Goal: Transaction & Acquisition: Complete application form

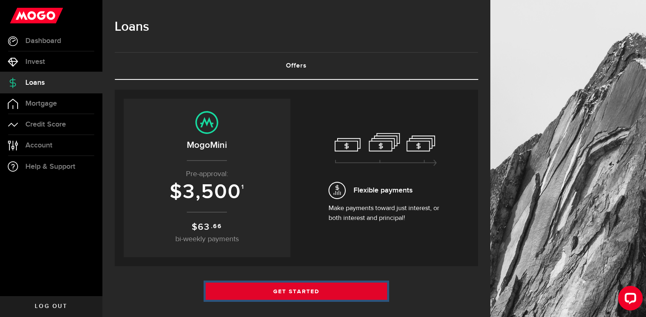
click at [298, 289] on link "Get Started" at bounding box center [297, 291] width 182 height 17
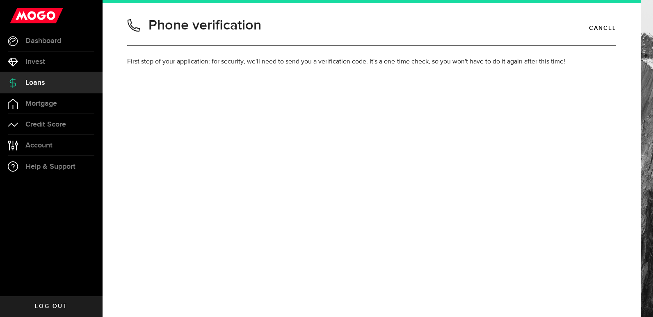
type input "4035966165"
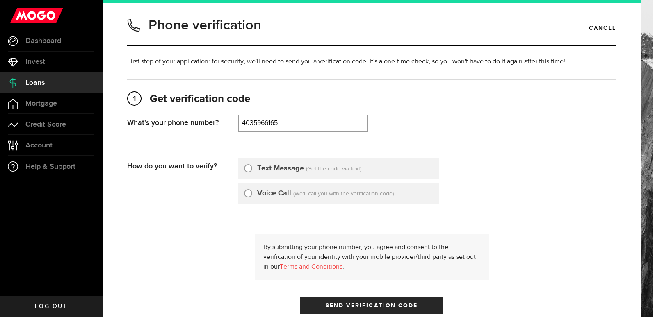
click at [249, 167] on input "Text Message" at bounding box center [248, 167] width 8 height 8
radio input "true"
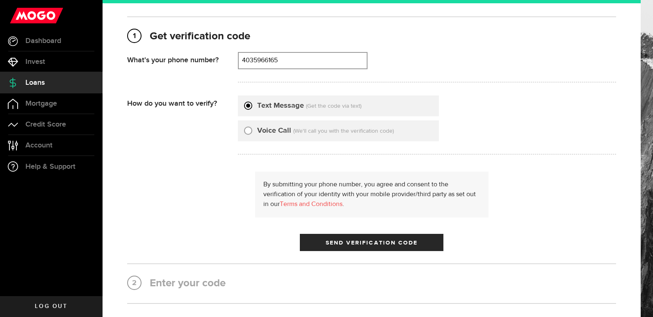
scroll to position [82, 0]
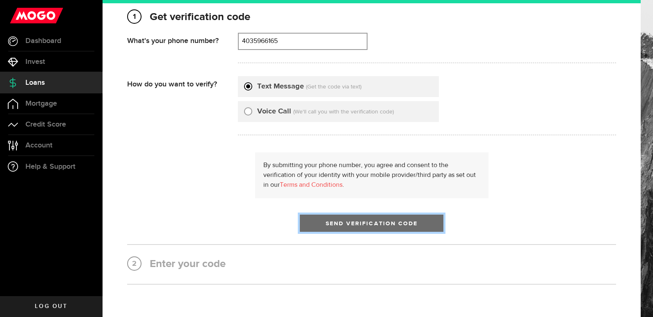
click at [359, 225] on span "Send Verification Code" at bounding box center [371, 224] width 92 height 6
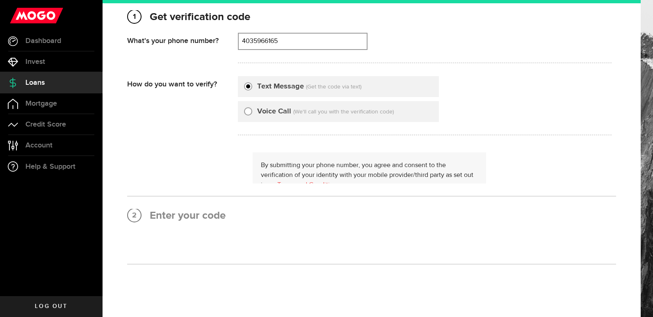
scroll to position [0, 0]
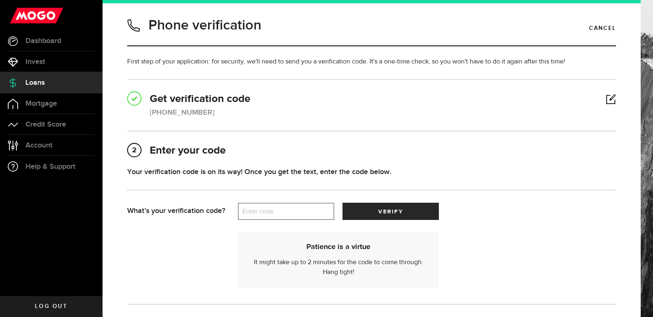
click at [277, 214] on label "Enter code" at bounding box center [286, 211] width 96 height 17
click at [277, 214] on input "Enter code" at bounding box center [286, 211] width 96 height 17
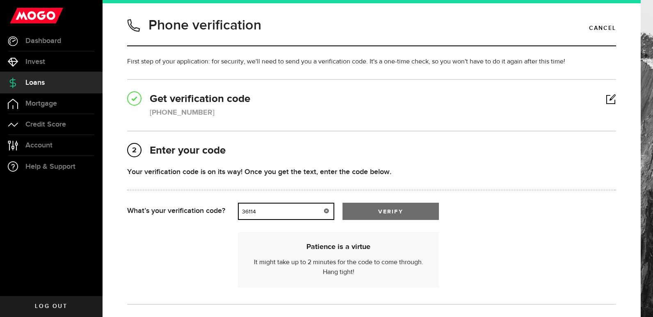
type input "36114"
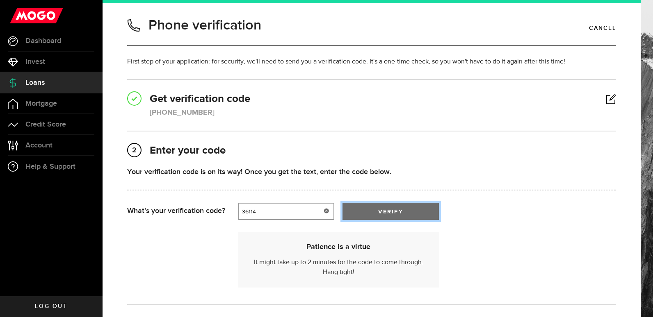
click at [381, 209] on span "verify" at bounding box center [390, 212] width 25 height 6
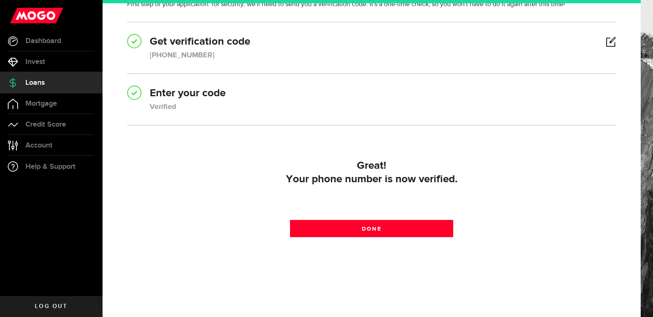
scroll to position [62, 0]
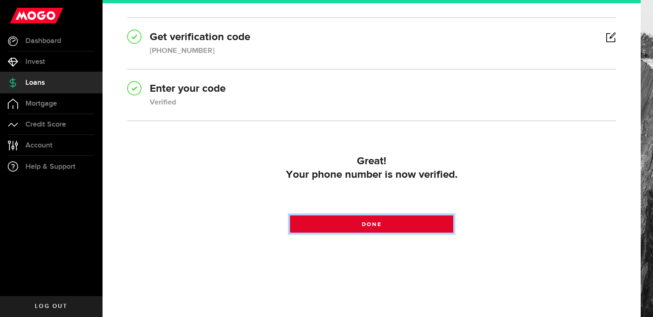
click at [372, 225] on span at bounding box center [371, 226] width 14 height 14
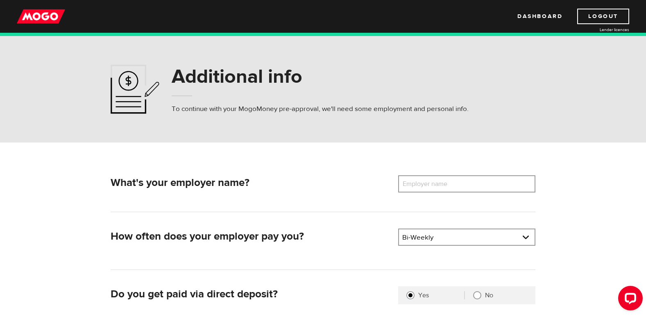
click at [430, 182] on label "Employer name" at bounding box center [431, 183] width 66 height 17
click at [430, 182] on input "Employer name" at bounding box center [466, 183] width 137 height 17
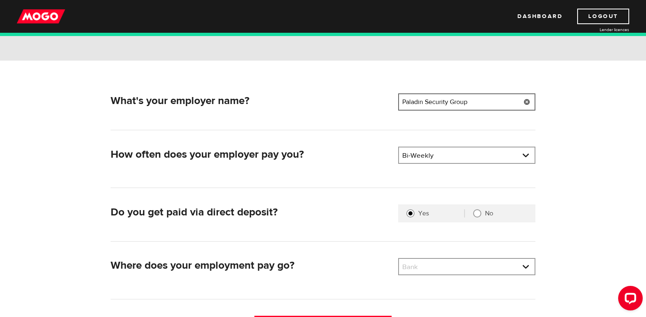
scroll to position [123, 0]
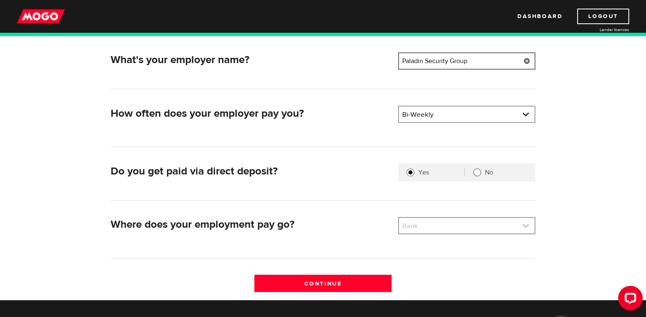
type input "Paladin Security Group"
click at [523, 228] on link at bounding box center [467, 226] width 136 height 16
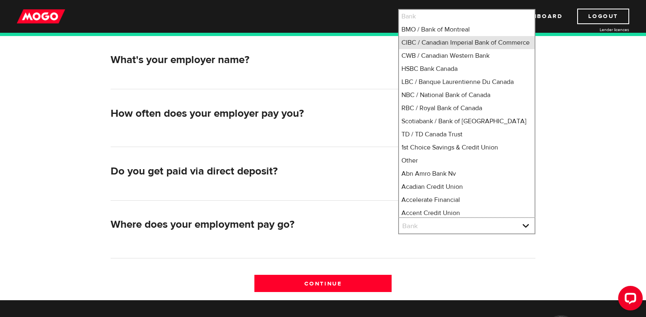
click at [435, 45] on li "CIBC / Canadian Imperial Bank of Commerce" at bounding box center [467, 42] width 136 height 13
select select "4"
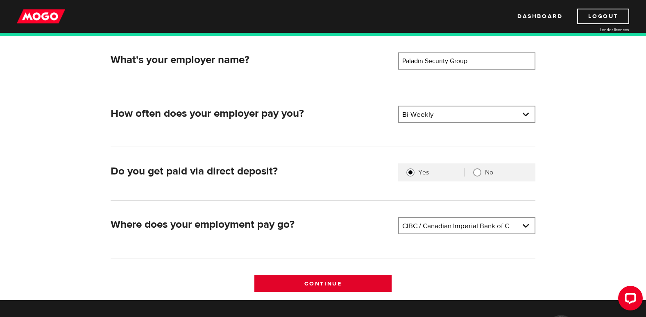
click at [328, 284] on input "Continue" at bounding box center [323, 283] width 137 height 17
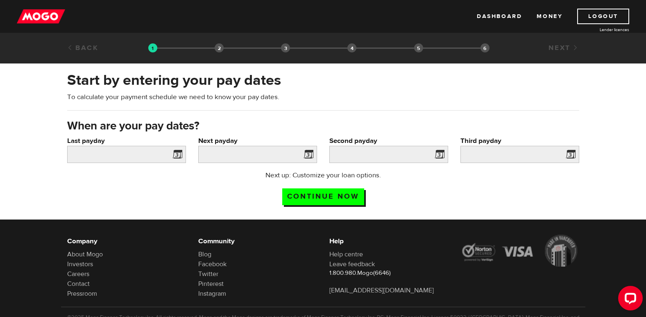
click at [179, 155] on span at bounding box center [176, 155] width 12 height 13
click at [178, 153] on span at bounding box center [176, 155] width 12 height 13
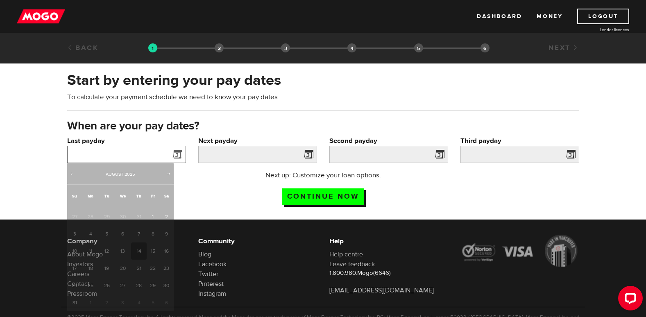
click at [83, 157] on input "Last payday" at bounding box center [126, 154] width 119 height 17
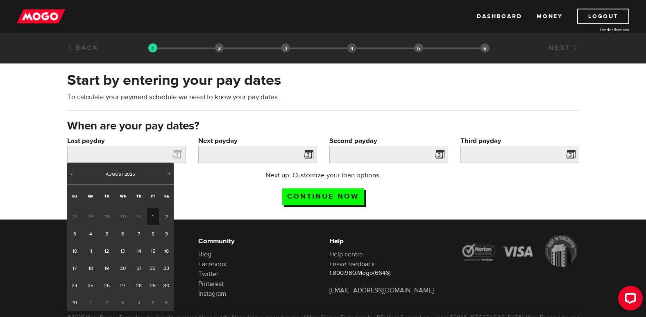
click at [150, 219] on link "1" at bounding box center [153, 216] width 13 height 17
type input "[DATE]"
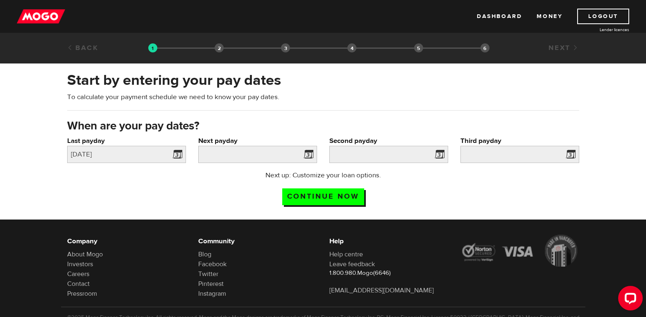
click at [306, 152] on span at bounding box center [307, 155] width 12 height 13
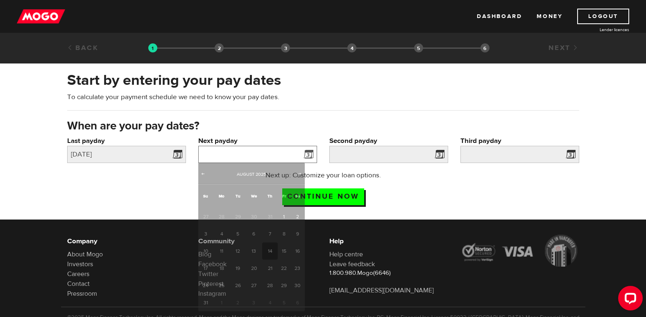
click at [241, 150] on input "Next payday" at bounding box center [257, 154] width 119 height 17
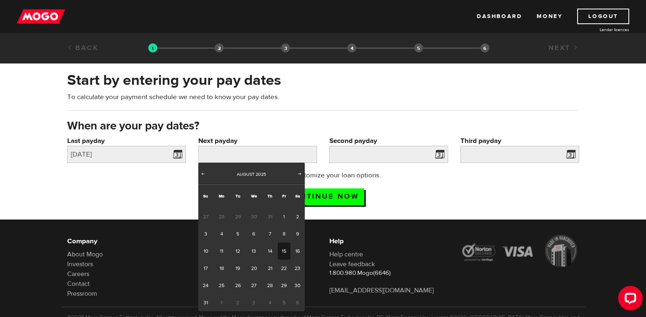
click at [283, 253] on link "15" at bounding box center [284, 251] width 13 height 17
type input "2025/08/15"
type input "2025/8/29"
type input "2025/9/12"
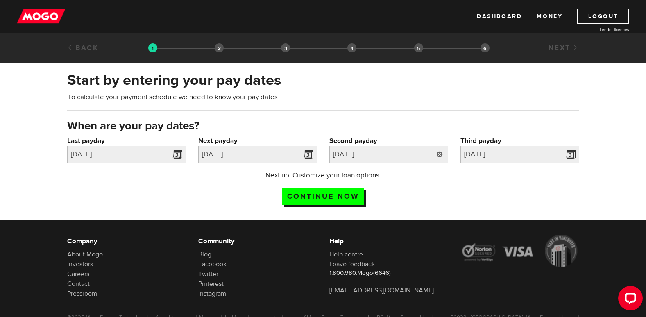
click at [440, 154] on link at bounding box center [440, 154] width 17 height 17
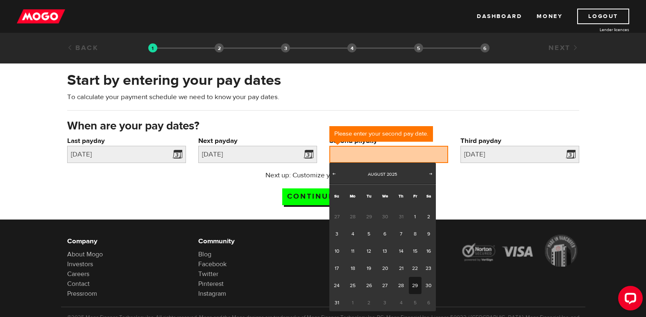
click at [416, 287] on link "29" at bounding box center [415, 285] width 13 height 17
type input "2025/08/29"
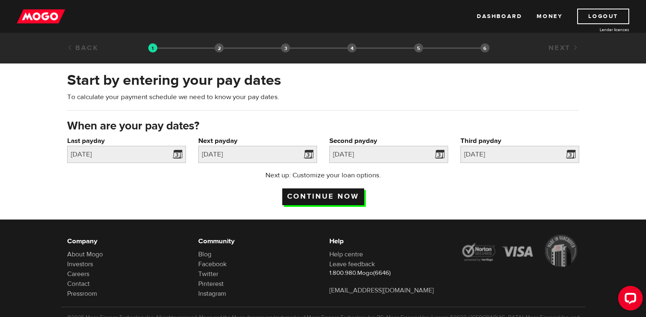
click at [324, 195] on input "Continue now" at bounding box center [323, 197] width 82 height 17
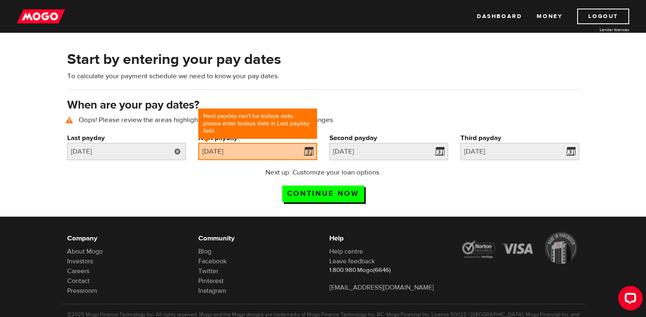
click at [181, 149] on link at bounding box center [177, 151] width 17 height 17
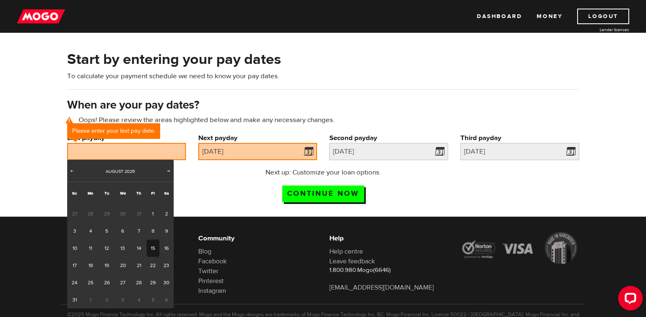
click at [152, 248] on link "15" at bounding box center [153, 248] width 13 height 17
type input "[DATE]"
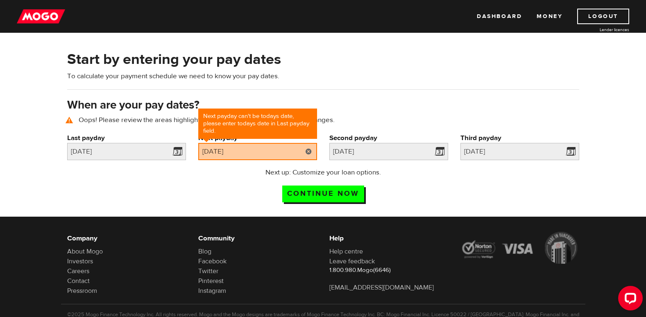
click at [311, 148] on link at bounding box center [308, 151] width 17 height 17
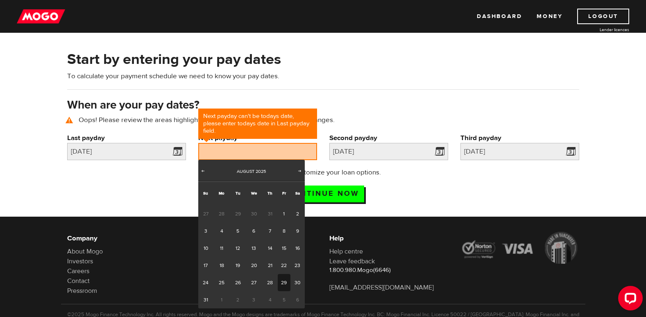
click at [283, 282] on link "29" at bounding box center [284, 282] width 13 height 17
type input "[DATE]"
type input "2025/9/26"
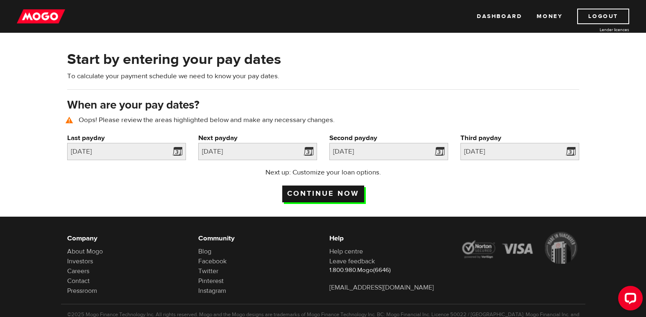
click at [327, 193] on input "Continue now" at bounding box center [323, 194] width 82 height 17
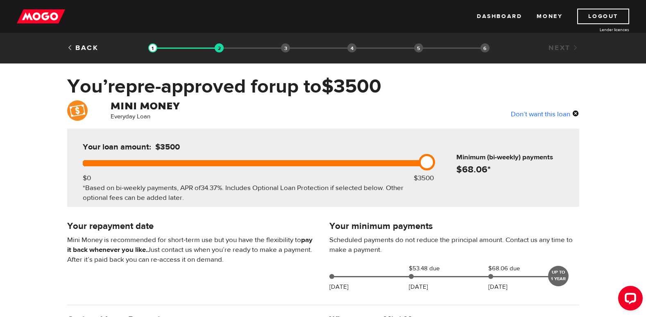
click at [427, 163] on link at bounding box center [427, 162] width 16 height 16
drag, startPoint x: 421, startPoint y: 162, endPoint x: 341, endPoint y: 178, distance: 81.1
click at [341, 178] on div "Your loan amount: $2800 $0 $3500 *Based on bi-weekly payments, APR of 34.37% . …" at bounding box center [254, 168] width 366 height 78
click at [346, 175] on div "Your loan amount: $2600 $0 $3500 *Based on bi-weekly payments, APR of 34.37% . …" at bounding box center [254, 168] width 366 height 78
click at [337, 169] on link at bounding box center [339, 162] width 16 height 16
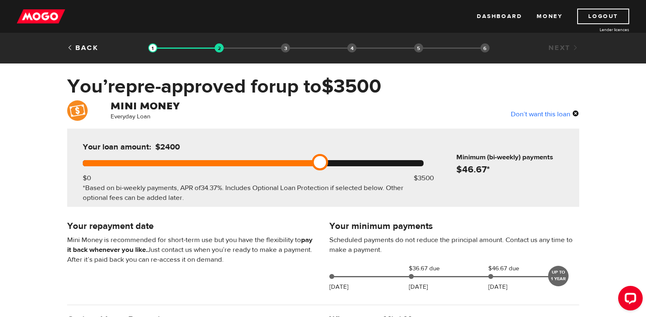
drag, startPoint x: 340, startPoint y: 162, endPoint x: 326, endPoint y: 166, distance: 14.9
click at [326, 166] on link at bounding box center [320, 162] width 16 height 16
drag, startPoint x: 328, startPoint y: 166, endPoint x: 337, endPoint y: 166, distance: 9.1
click at [337, 166] on link at bounding box center [339, 162] width 16 height 16
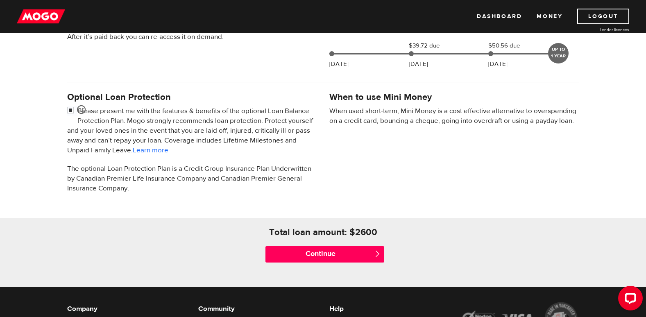
scroll to position [246, 0]
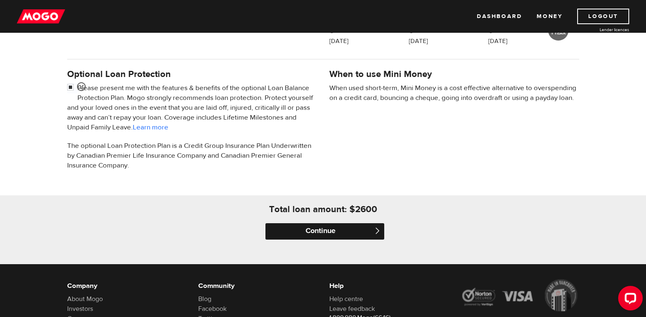
click at [317, 231] on input "Continue" at bounding box center [325, 231] width 119 height 16
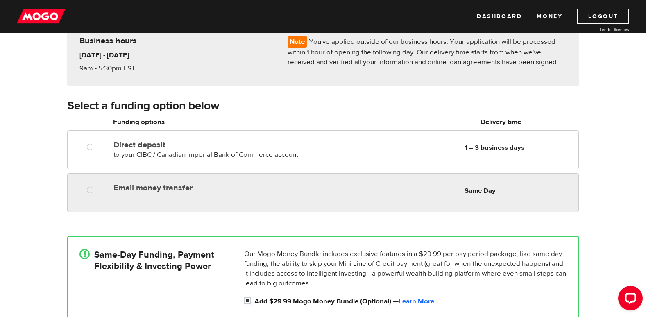
scroll to position [82, 0]
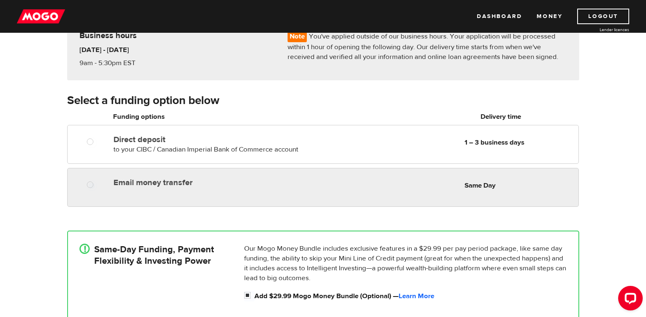
radio input "true"
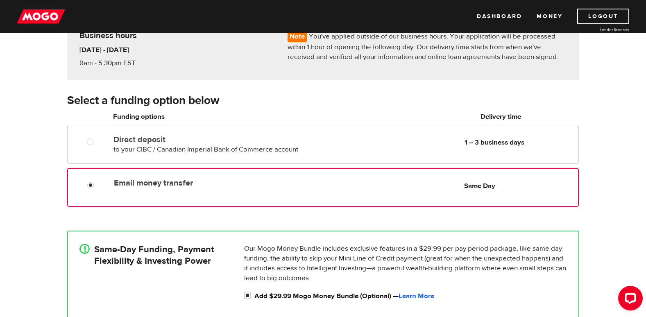
click at [189, 186] on label "Email money transfer" at bounding box center [208, 183] width 188 height 10
click at [98, 186] on input "Email money transfer" at bounding box center [92, 186] width 10 height 10
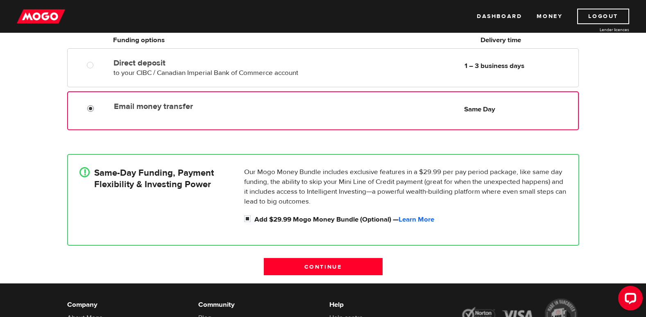
scroll to position [164, 0]
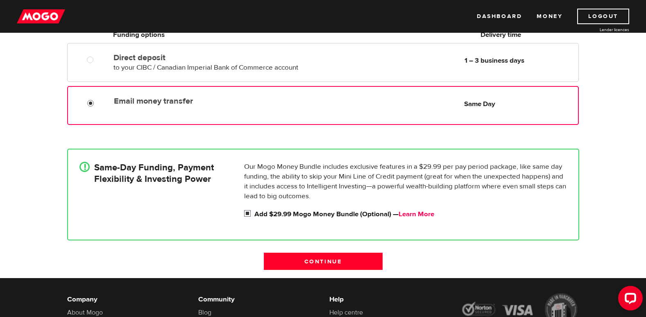
click at [423, 217] on link "Learn More" at bounding box center [417, 214] width 36 height 9
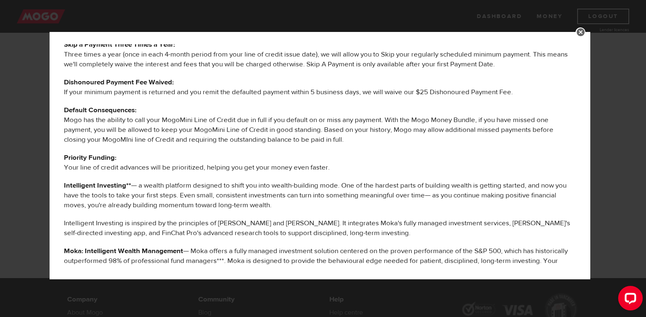
scroll to position [0, 0]
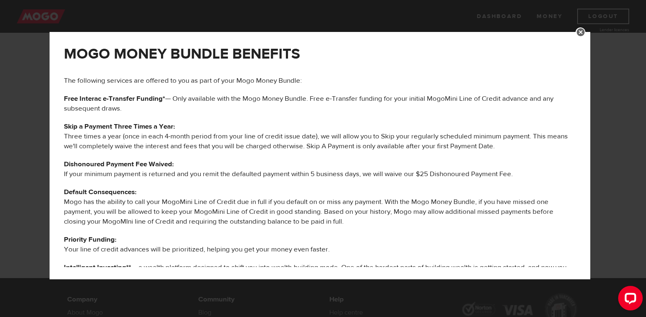
click at [586, 30] on link at bounding box center [581, 32] width 10 height 10
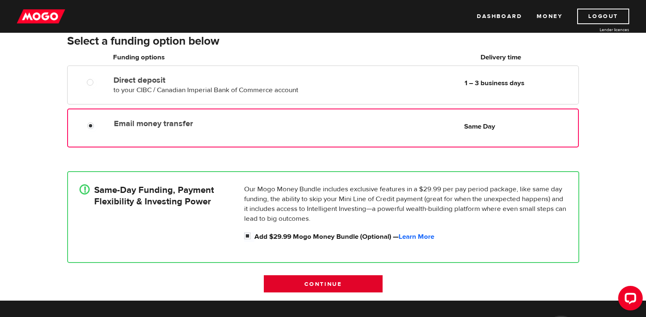
scroll to position [123, 0]
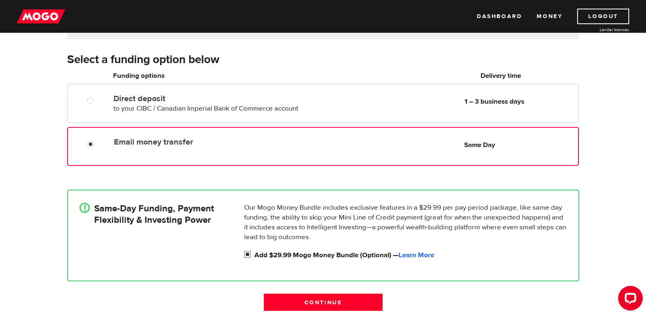
click at [250, 252] on input "Add $29.99 Mogo Money Bundle (Optional) — Learn More" at bounding box center [249, 255] width 10 height 10
checkbox input "false"
radio input "false"
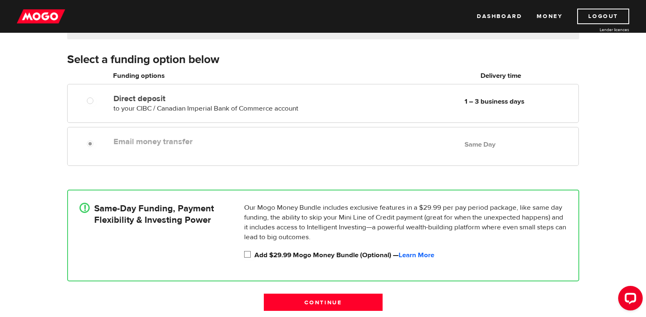
click at [248, 255] on input "Add $29.99 Mogo Money Bundle (Optional) — Learn More" at bounding box center [249, 255] width 10 height 10
checkbox input "true"
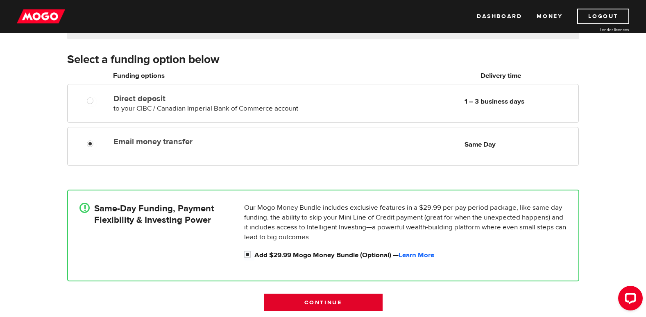
click at [331, 297] on input "Continue" at bounding box center [323, 302] width 119 height 17
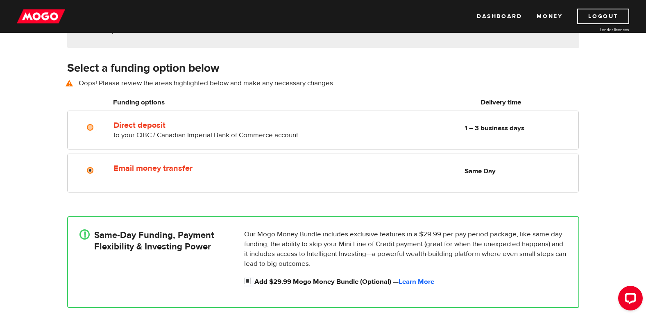
scroll to position [114, 0]
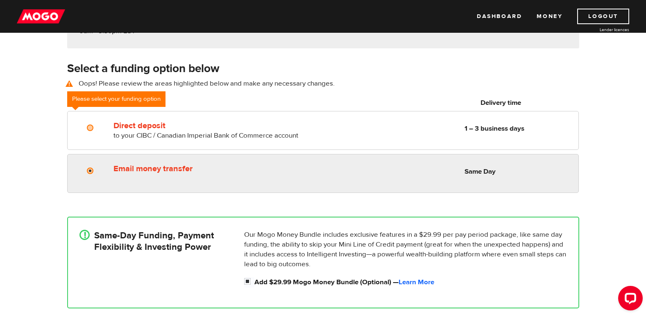
radio input "true"
click at [91, 173] on input "Email money transfer" at bounding box center [92, 172] width 10 height 10
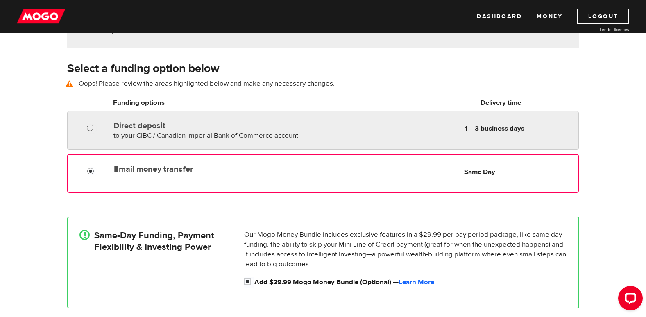
radio input "true"
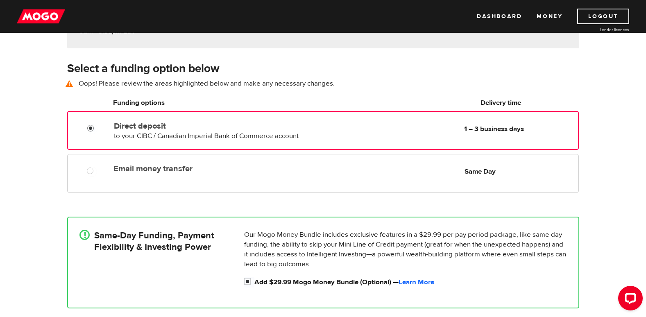
click at [94, 127] on input "Direct deposit" at bounding box center [92, 129] width 10 height 10
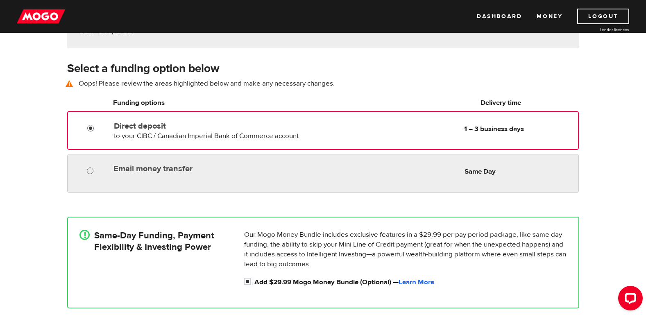
radio input "true"
click at [96, 169] on input "Email money transfer" at bounding box center [92, 172] width 10 height 10
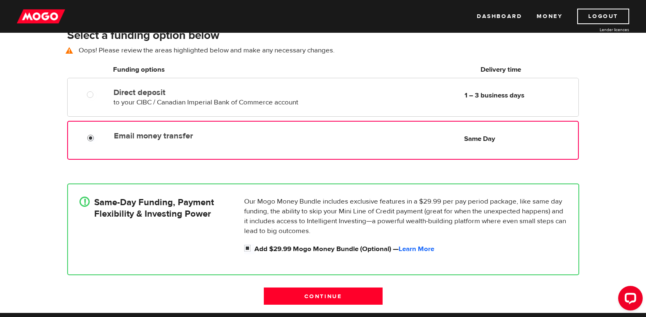
scroll to position [196, 0]
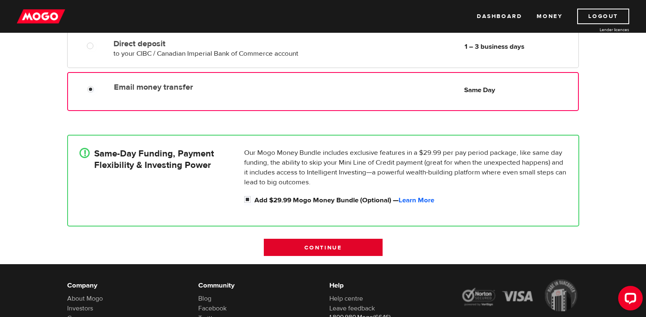
click at [325, 248] on input "Continue" at bounding box center [323, 247] width 119 height 17
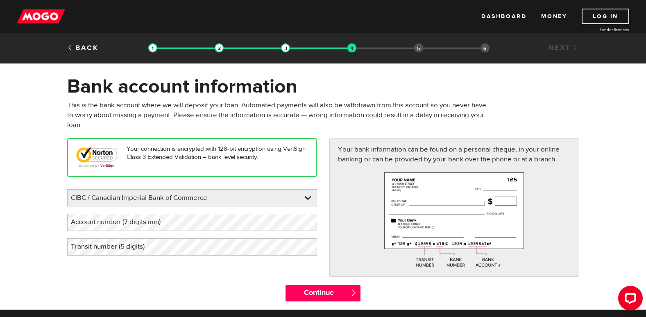
click at [136, 224] on label "Account number (7 digits min)" at bounding box center [122, 222] width 110 height 17
click at [130, 248] on label "Transit number (5 digits)" at bounding box center [114, 247] width 94 height 17
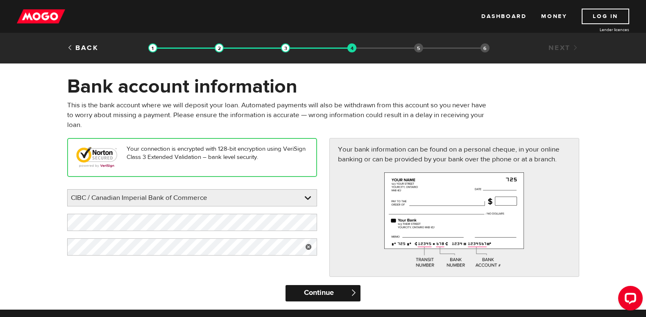
click at [327, 293] on input "Continue" at bounding box center [323, 293] width 75 height 16
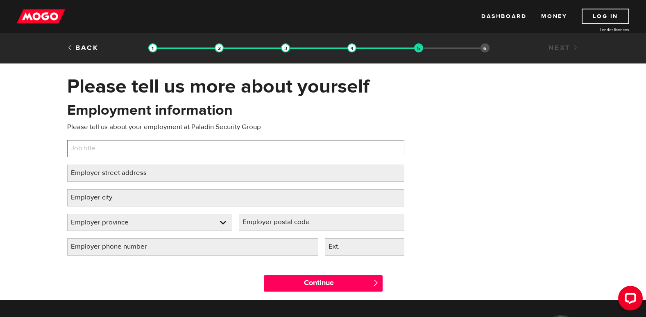
click at [157, 148] on input "Job title" at bounding box center [235, 148] width 337 height 17
drag, startPoint x: 159, startPoint y: 150, endPoint x: 188, endPoint y: 220, distance: 75.7
click at [191, 242] on div "Employment information Please tell us about your employment at [GEOGRAPHIC_DATA…" at bounding box center [236, 181] width 350 height 163
type input "Security Guard"
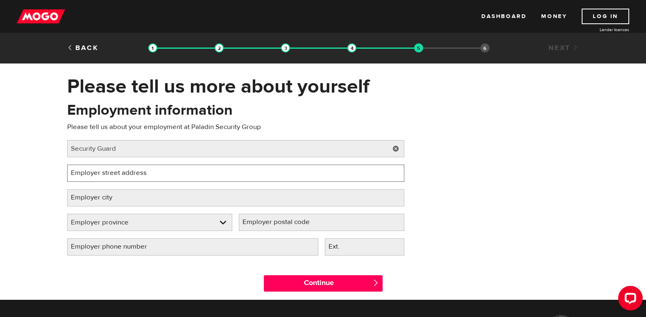
click at [171, 171] on input "Employer street address" at bounding box center [235, 173] width 337 height 17
type input "[STREET_ADDRESS][PERSON_NAME]"
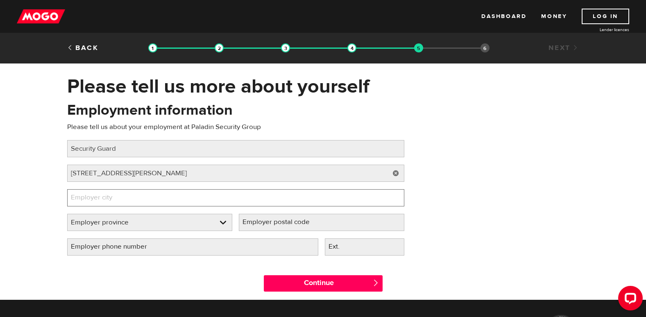
click at [132, 201] on input "Employer city" at bounding box center [235, 197] width 337 height 17
type input "Red Deer"
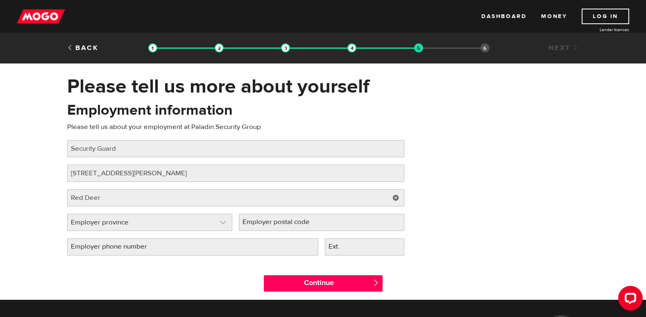
click at [155, 222] on link at bounding box center [150, 222] width 165 height 16
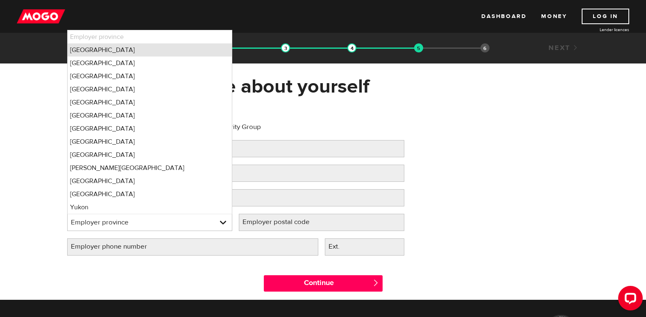
click at [87, 44] on li "[GEOGRAPHIC_DATA]" at bounding box center [150, 49] width 165 height 13
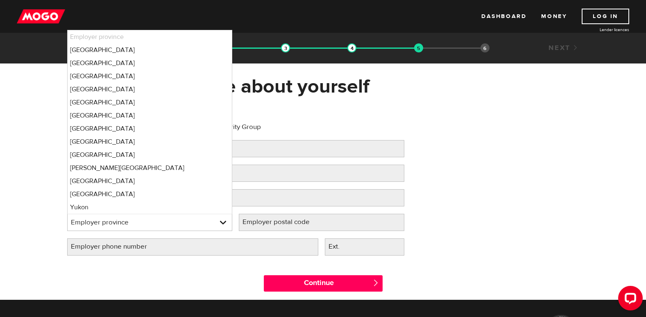
select select "AB"
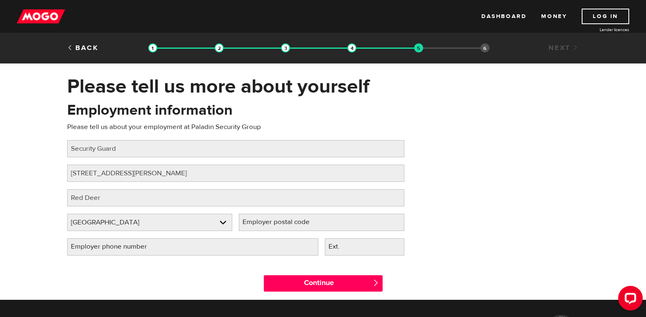
click at [304, 225] on label "Employer postal code" at bounding box center [283, 222] width 88 height 17
click at [304, 225] on input "Employer postal code" at bounding box center [322, 222] width 166 height 17
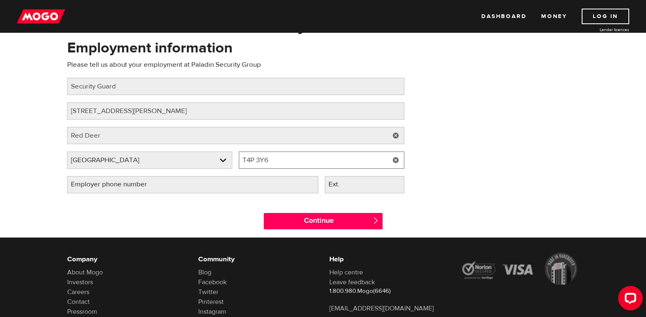
scroll to position [82, 0]
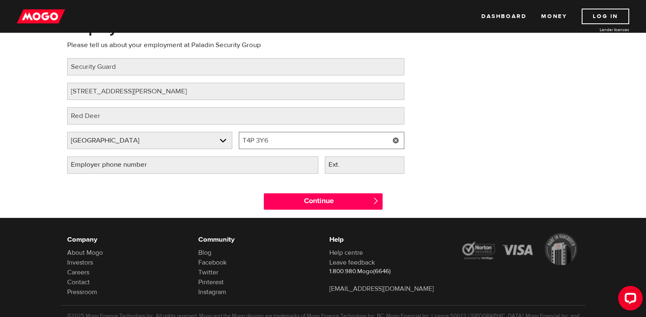
type input "T4P 3Y6"
click at [151, 170] on label "Employer phone number" at bounding box center [115, 165] width 97 height 17
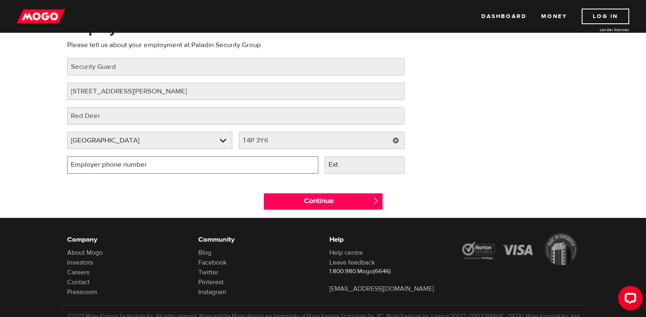
click at [151, 170] on input "Employer phone number" at bounding box center [192, 165] width 251 height 17
type input "(403) 588-6625"
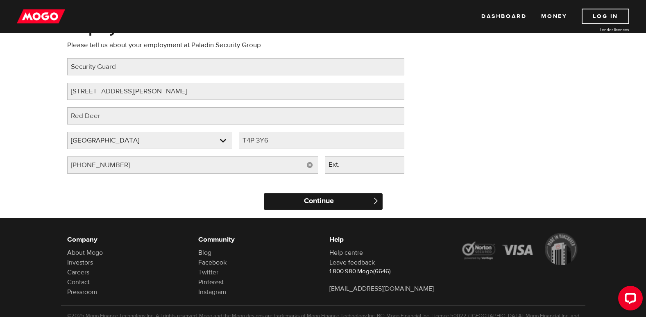
click at [323, 199] on input "Continue" at bounding box center [323, 201] width 119 height 16
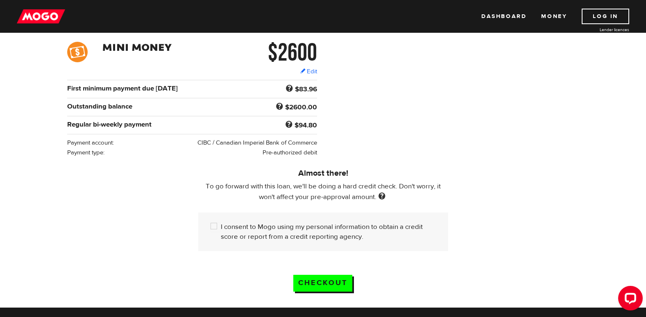
scroll to position [123, 0]
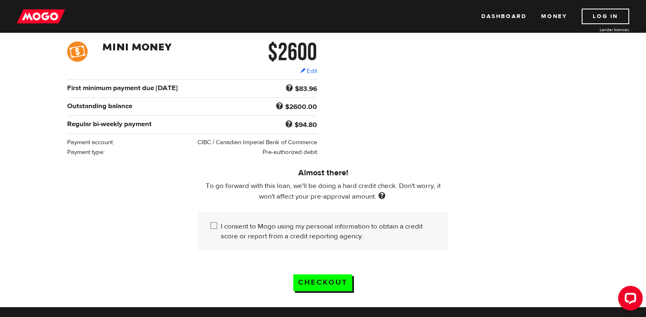
click at [214, 225] on input "I consent to Mogo using my personal information to obtain a credit score or rep…" at bounding box center [216, 227] width 10 height 10
checkbox input "true"
click at [328, 279] on input "Checkout" at bounding box center [323, 283] width 59 height 17
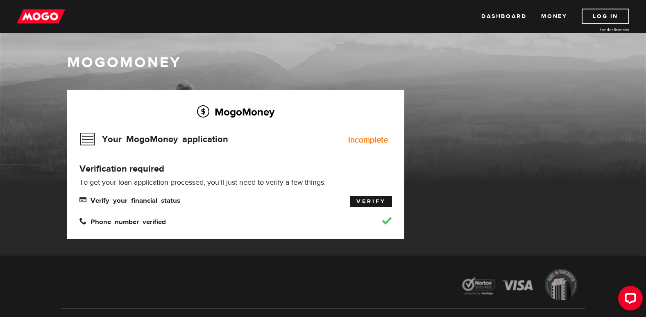
click at [371, 202] on link "Verify" at bounding box center [371, 201] width 42 height 11
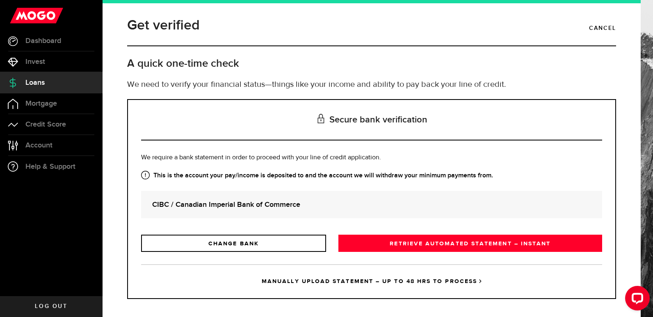
click at [446, 243] on link "RETRIEVE AUTOMATED STATEMENT – INSTANT" at bounding box center [470, 243] width 264 height 17
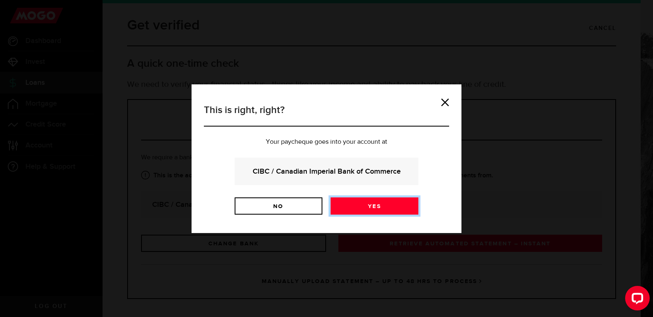
click at [364, 205] on link "Yes" at bounding box center [374, 206] width 88 height 17
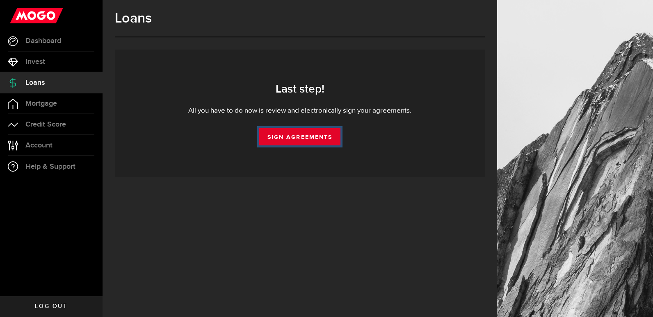
click at [309, 137] on link "Sign Agreements" at bounding box center [299, 136] width 81 height 17
